Goal: Task Accomplishment & Management: Manage account settings

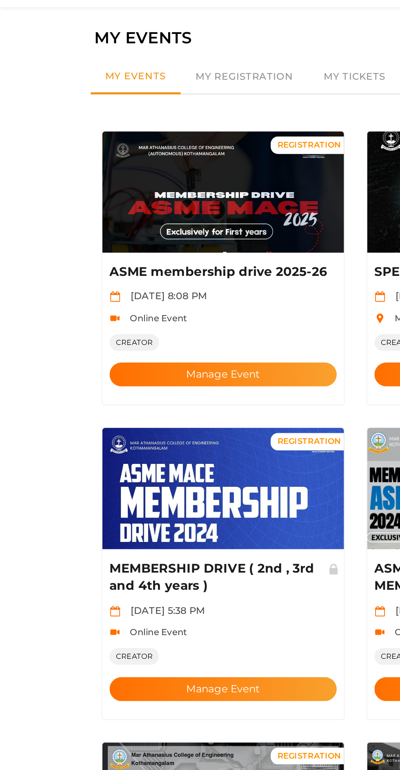
click at [148, 230] on button "Manage Event" at bounding box center [126, 236] width 128 height 13
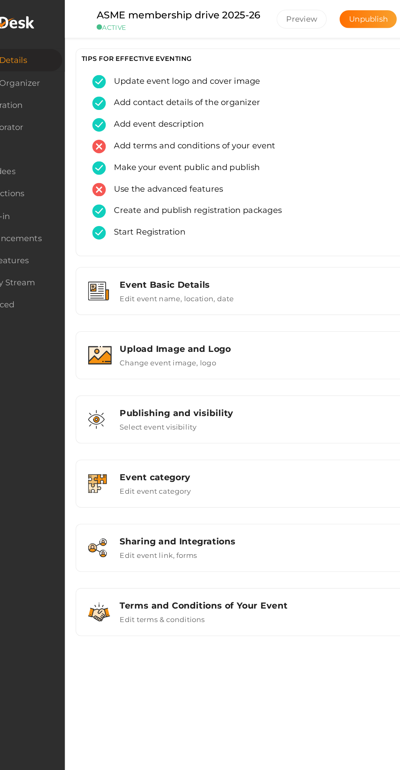
click at [270, 266] on div "Upload Image and Logo" at bounding box center [251, 264] width 230 height 8
